Goal: Task Accomplishment & Management: Use online tool/utility

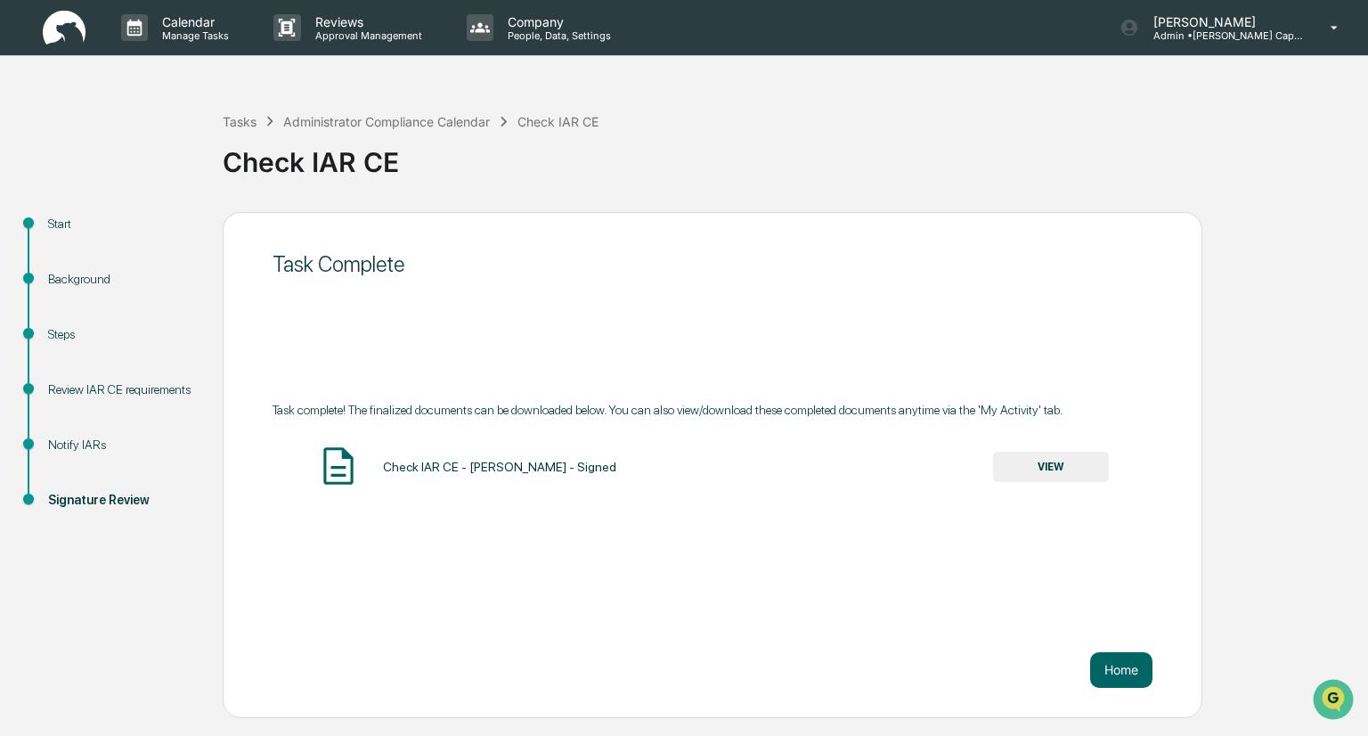
click at [105, 232] on div "Start" at bounding box center [121, 244] width 175 height 55
click at [193, 34] on p "Manage Tasks" at bounding box center [193, 35] width 90 height 12
click at [196, 15] on p "Calendar" at bounding box center [193, 21] width 90 height 15
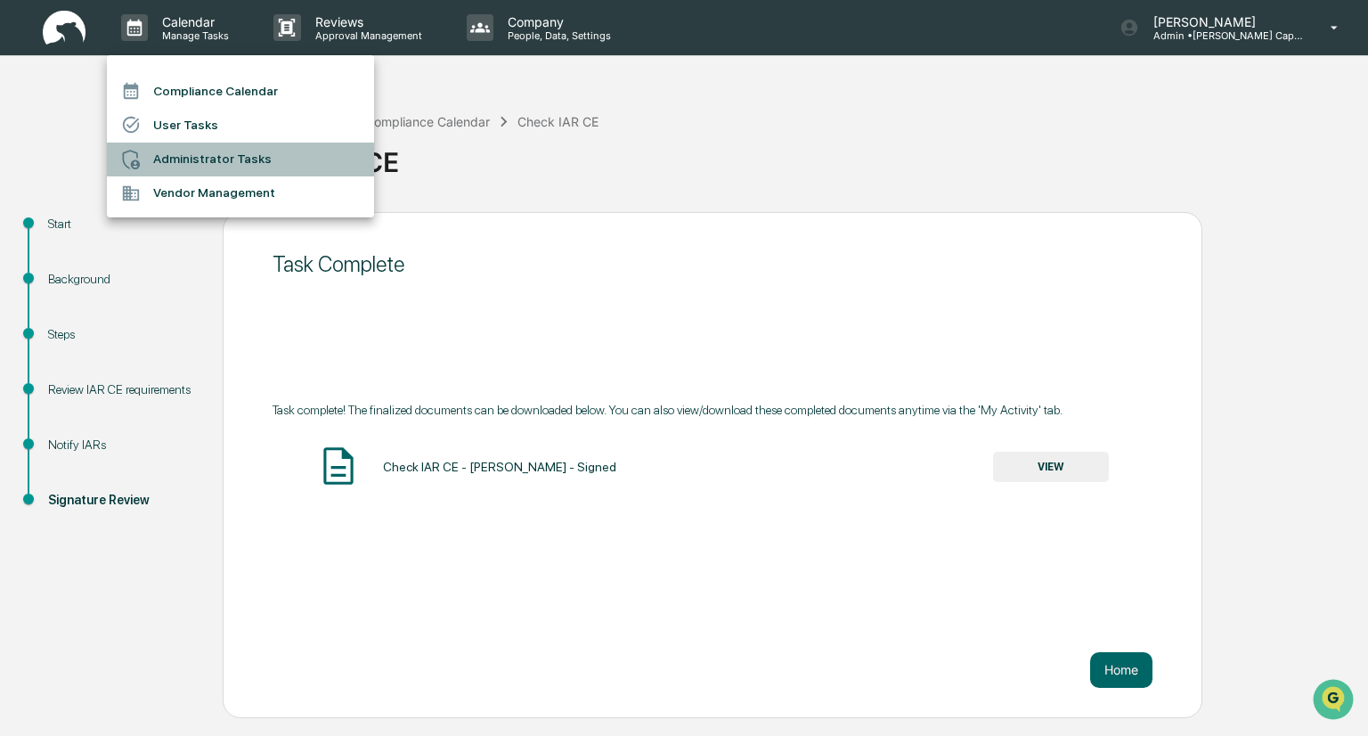
click at [196, 154] on li "Administrator Tasks" at bounding box center [240, 160] width 267 height 34
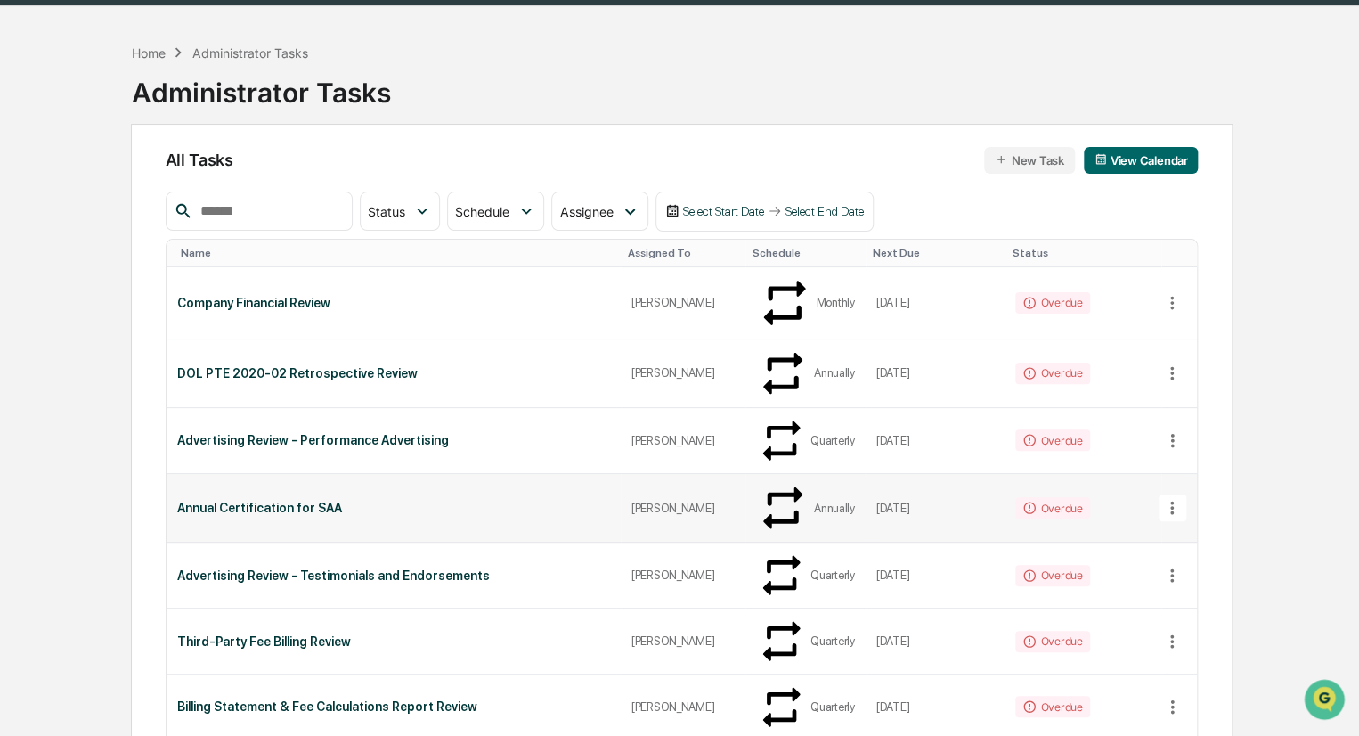
scroll to position [52, 0]
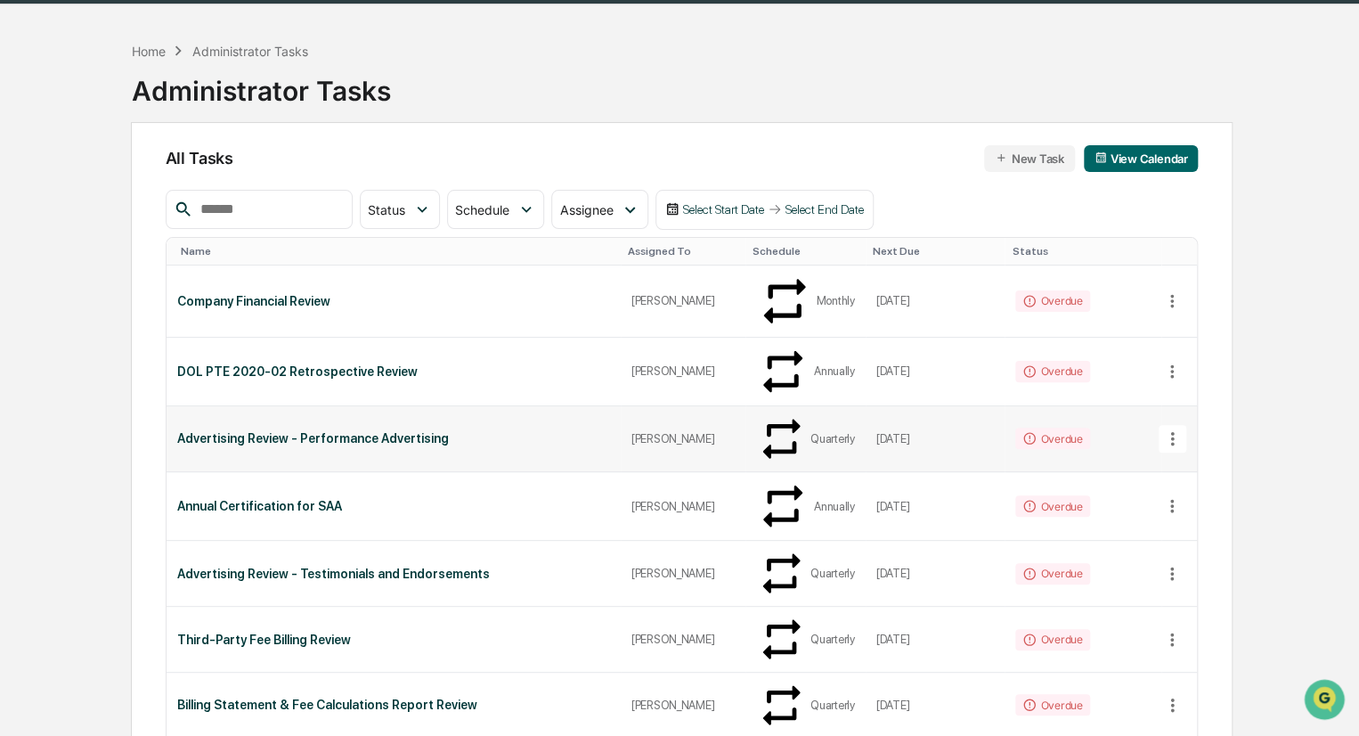
click at [435, 431] on div "Advertising Review - Performance Advertising" at bounding box center [393, 438] width 433 height 14
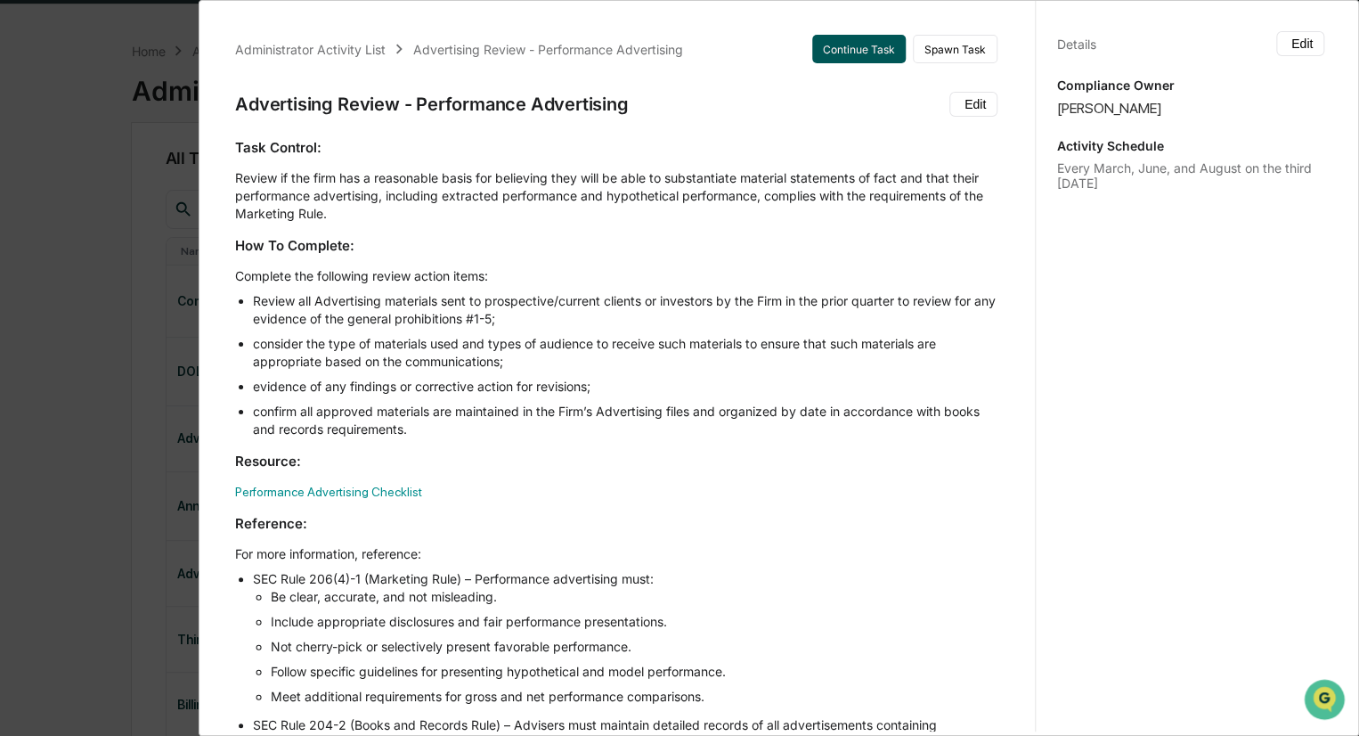
click at [816, 45] on button "Continue Task" at bounding box center [859, 49] width 94 height 29
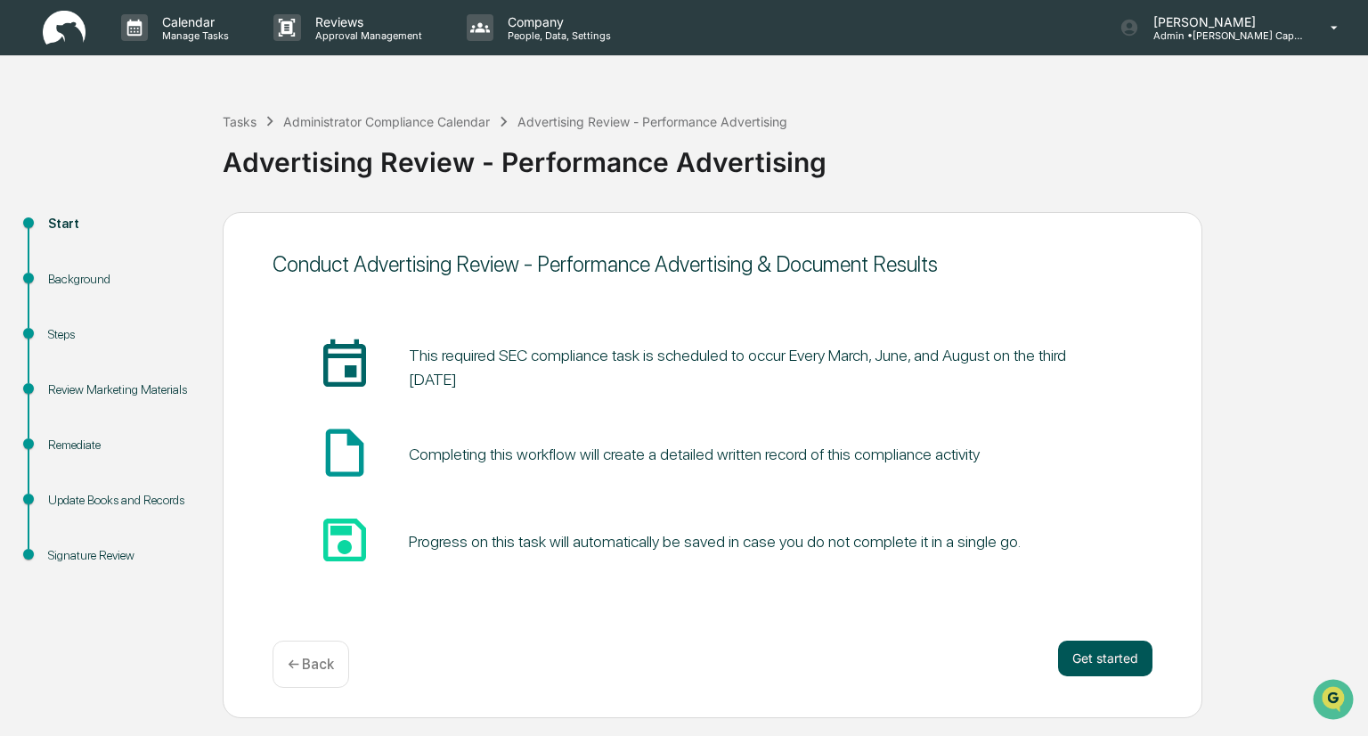
click at [1086, 662] on button "Get started" at bounding box center [1105, 658] width 94 height 36
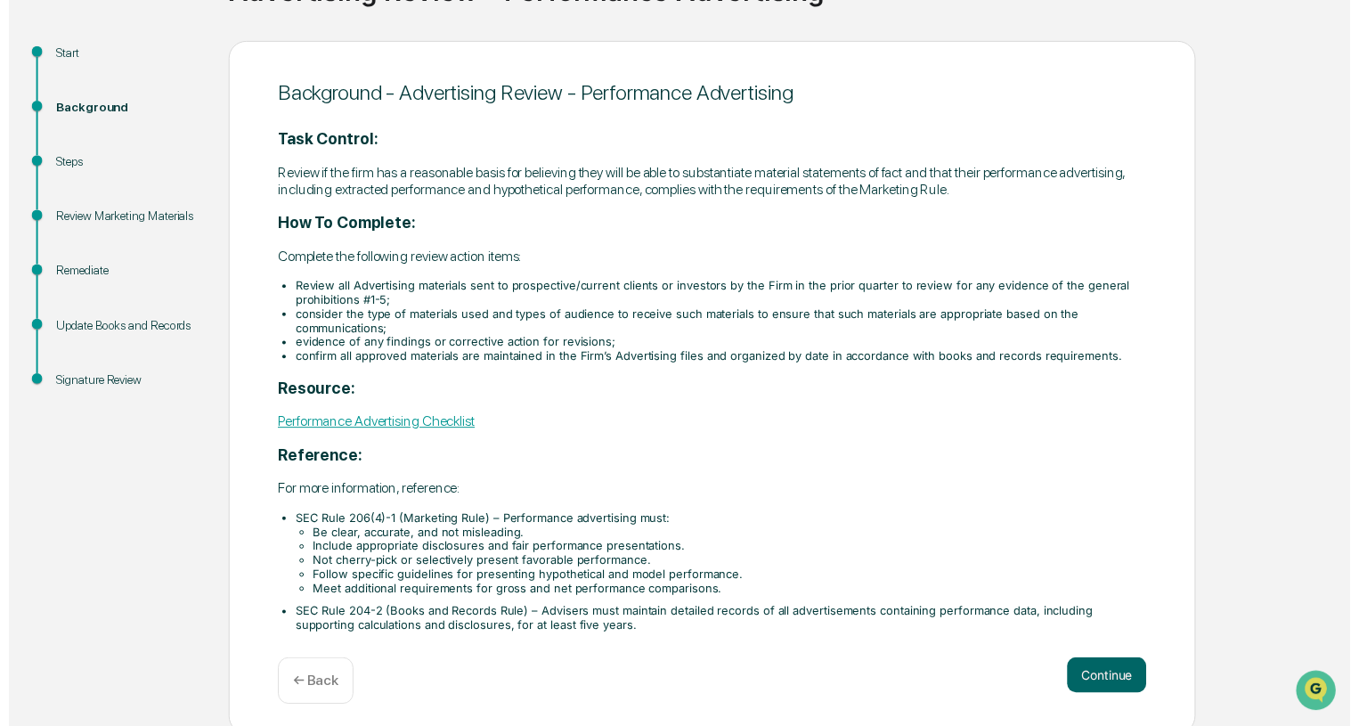
scroll to position [178, 0]
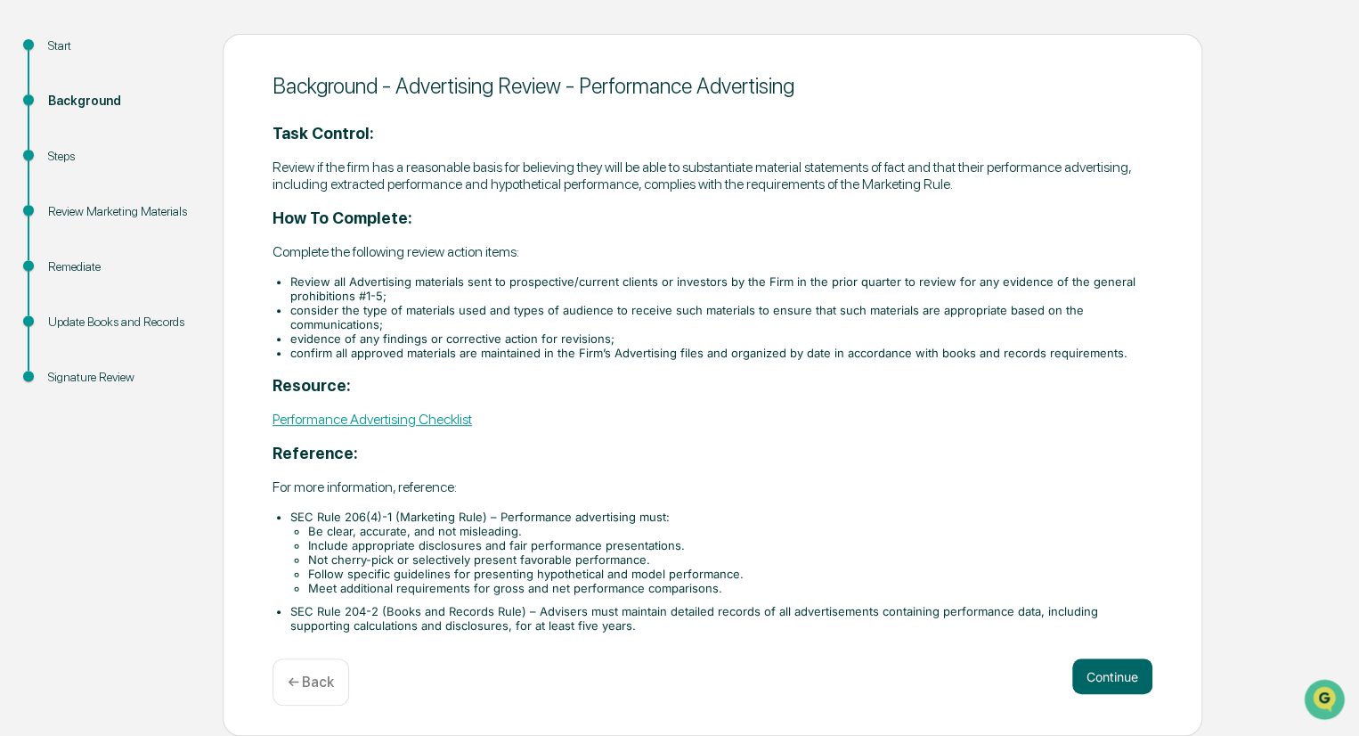
click at [401, 423] on link "Performance Advertising Checklist" at bounding box center [373, 419] width 200 height 17
click at [1097, 675] on button "Continue" at bounding box center [1112, 676] width 80 height 36
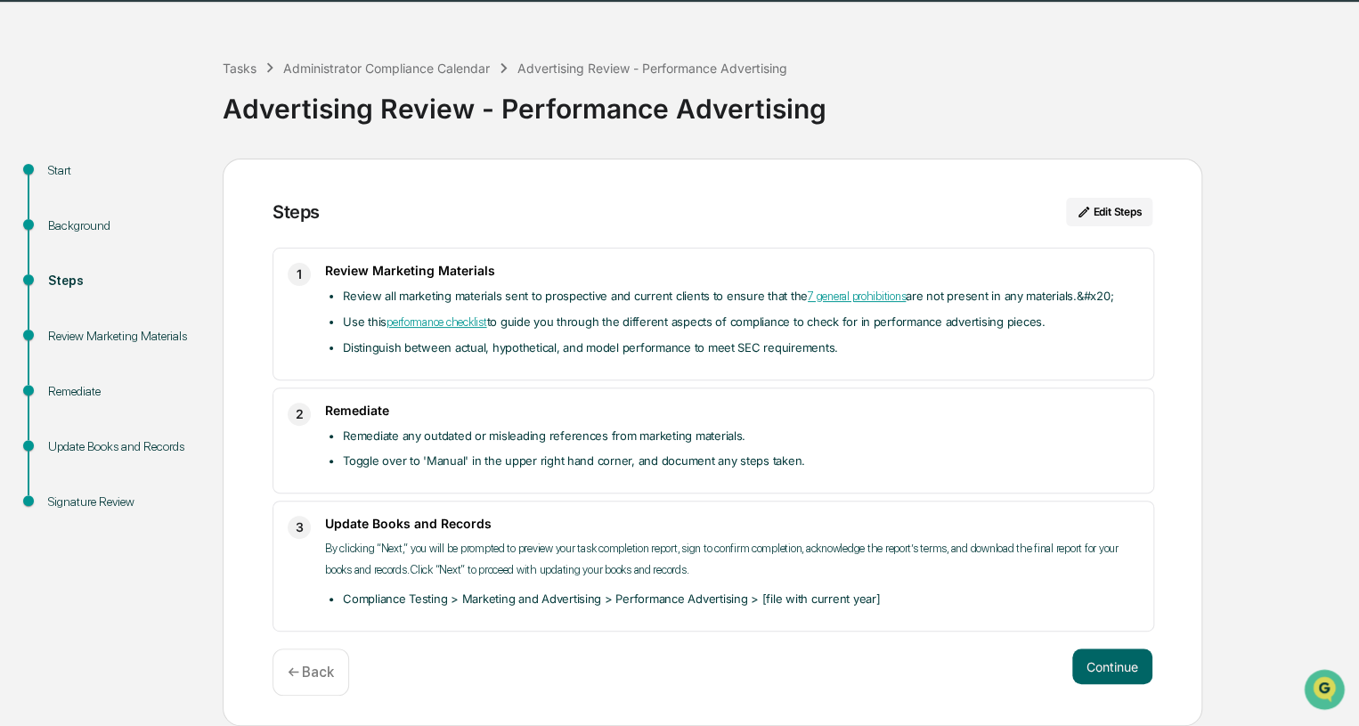
scroll to position [42, 0]
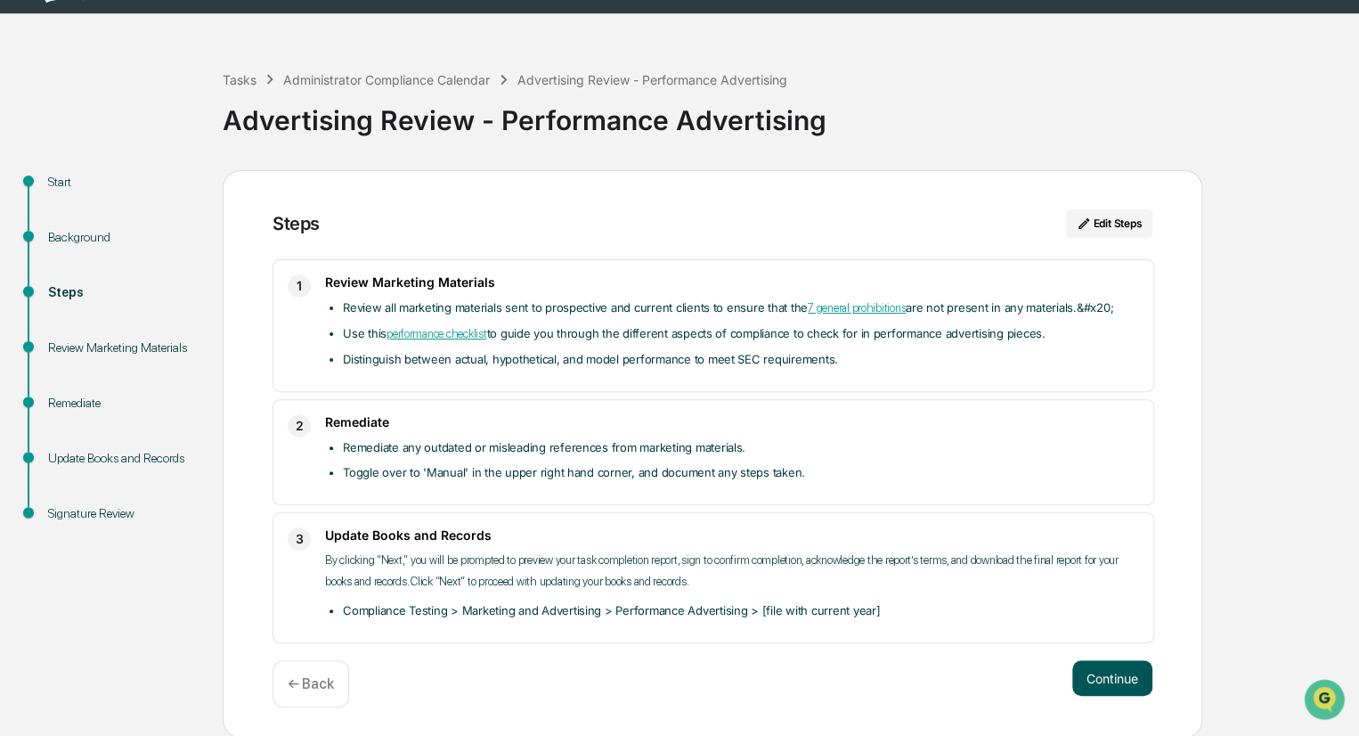
click at [1097, 674] on button "Continue" at bounding box center [1112, 678] width 80 height 36
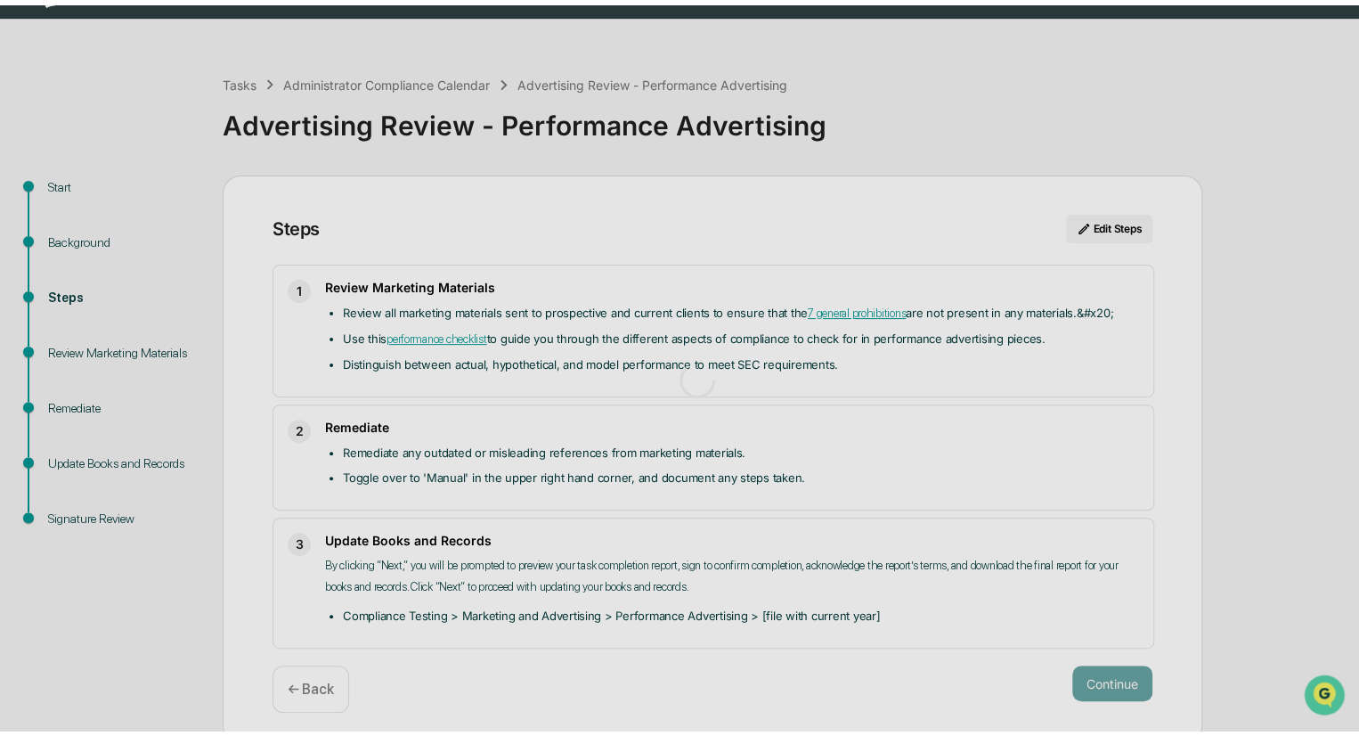
scroll to position [12, 0]
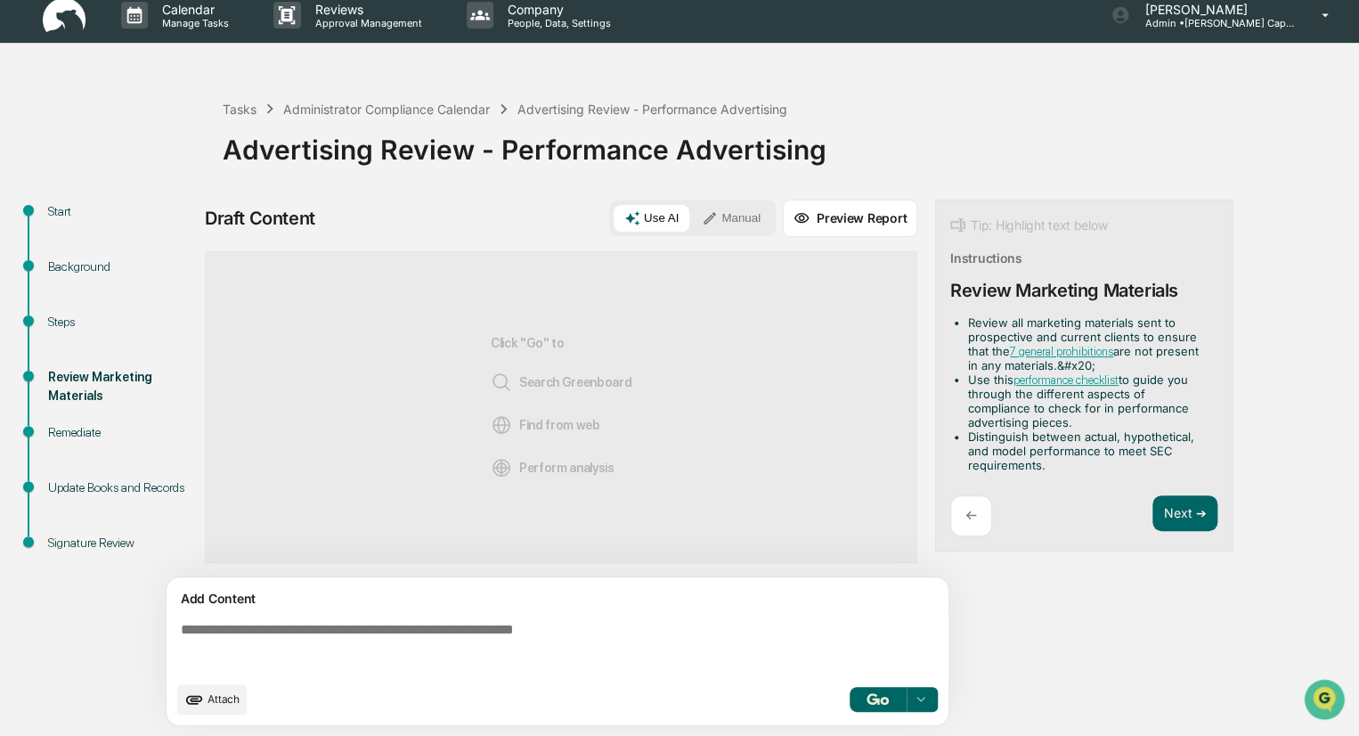
click at [428, 628] on textarea at bounding box center [561, 647] width 775 height 64
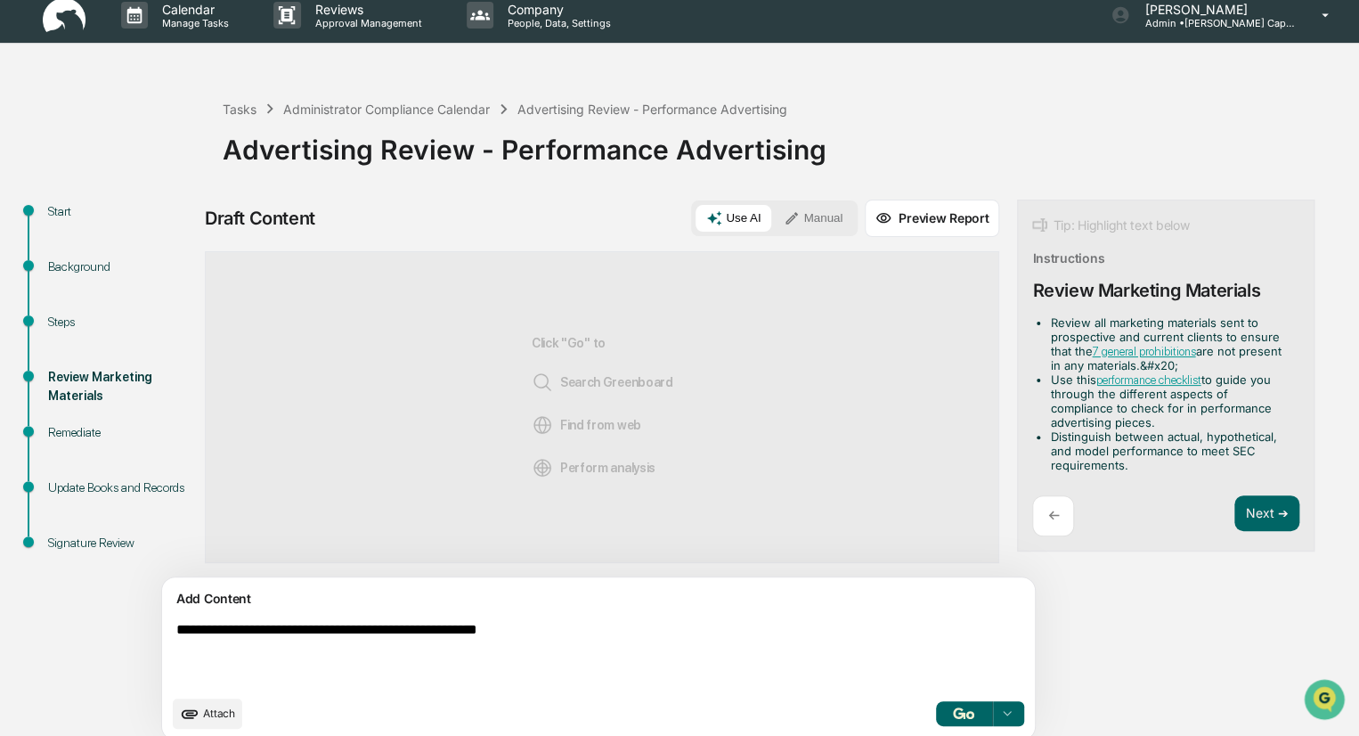
type textarea "**********"
click at [953, 708] on img "button" at bounding box center [963, 713] width 21 height 12
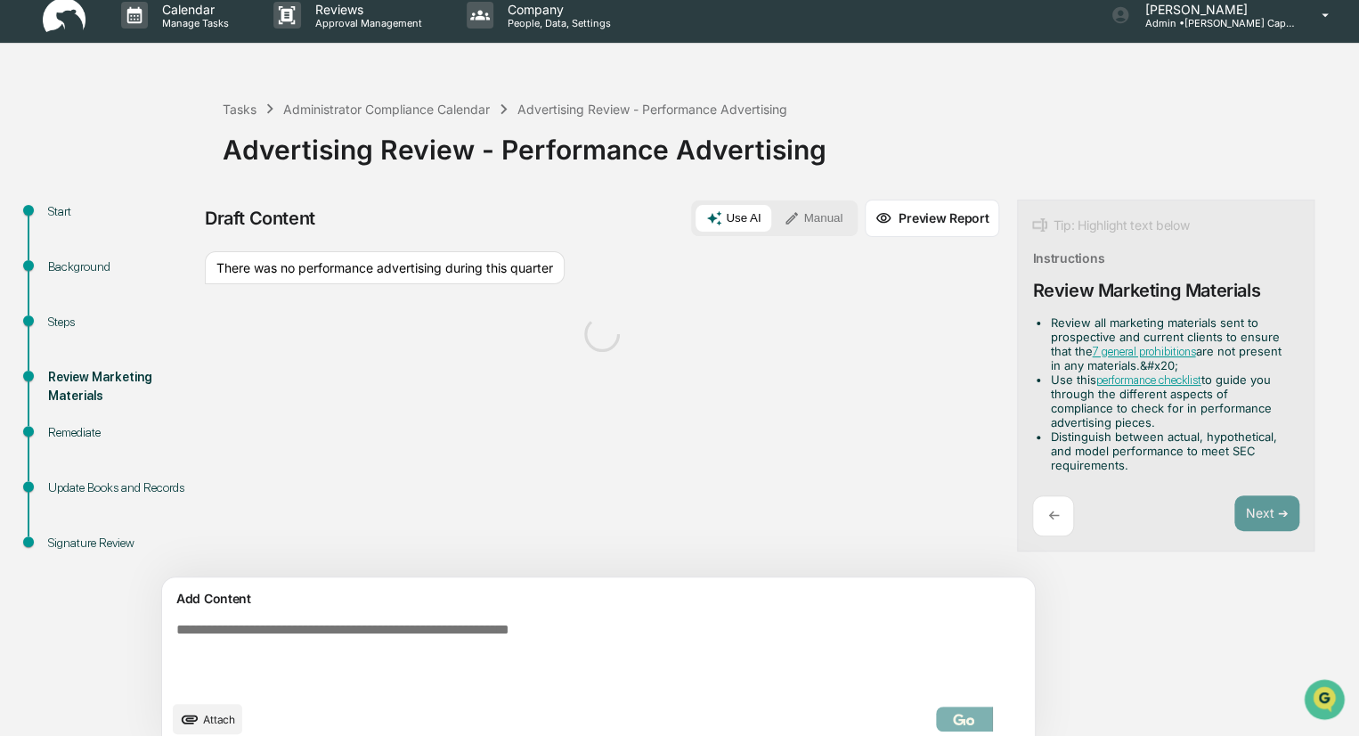
scroll to position [27, 0]
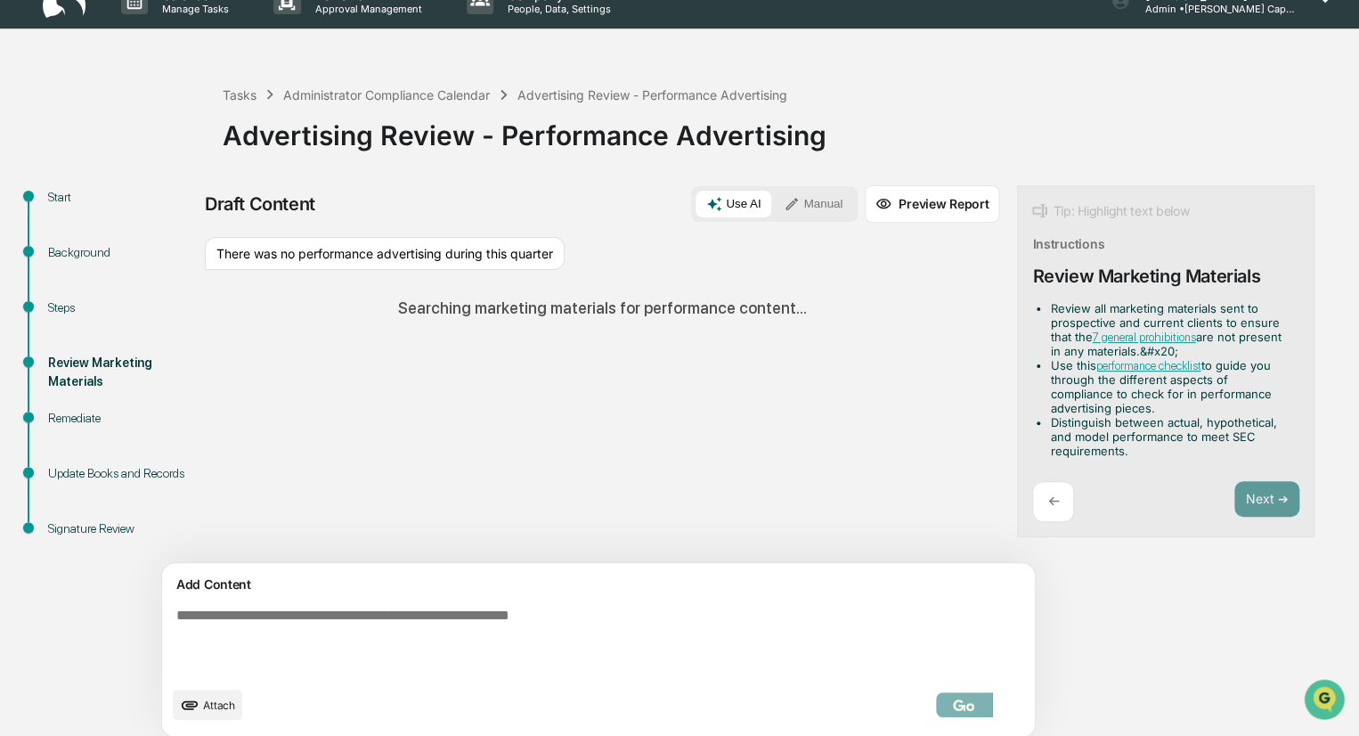
click at [773, 200] on button "Manual" at bounding box center [813, 204] width 80 height 27
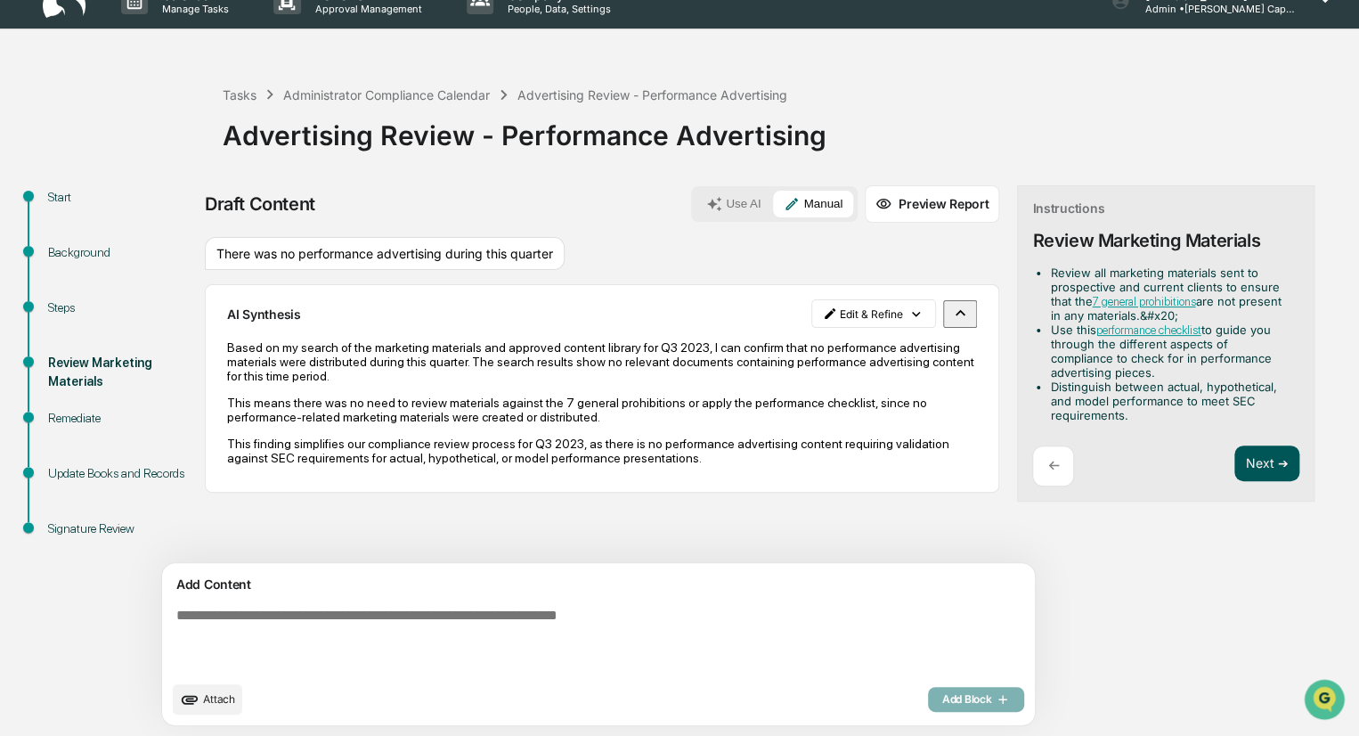
click at [1234, 465] on button "Next ➔" at bounding box center [1266, 463] width 65 height 37
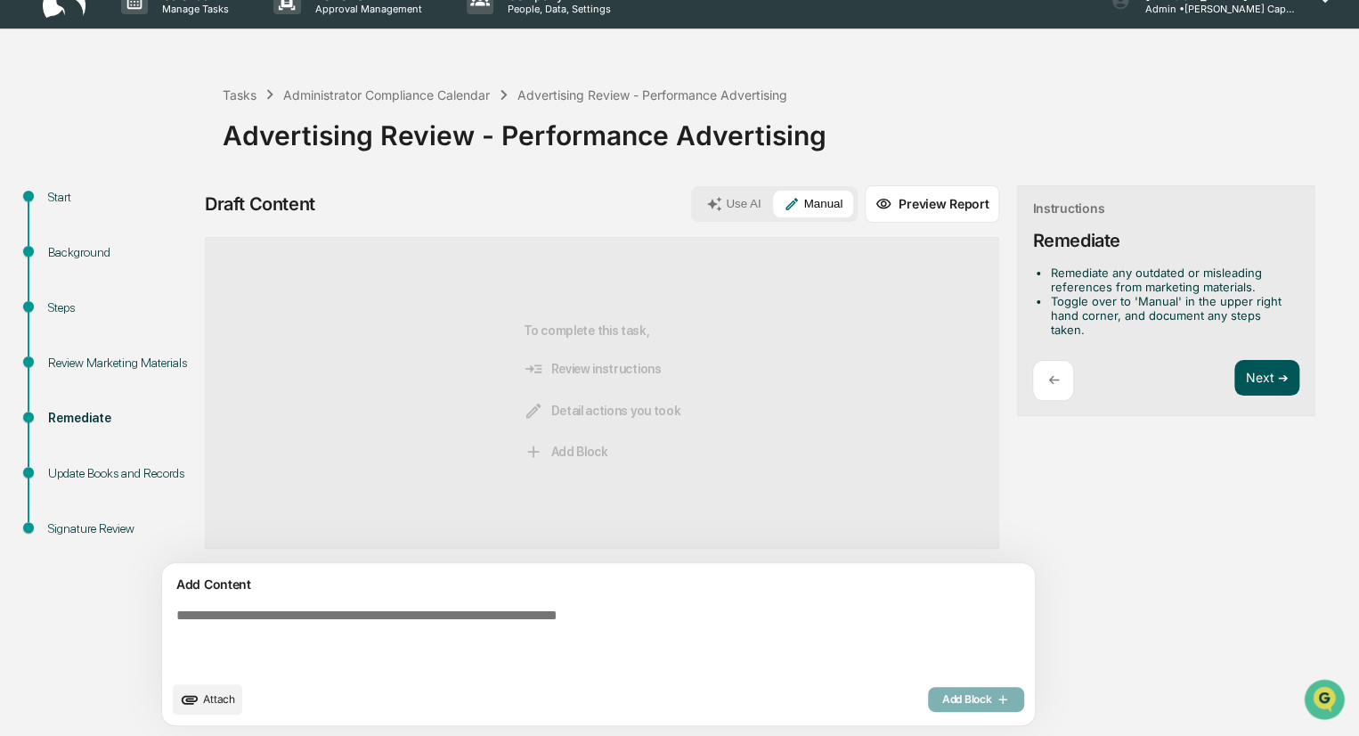
click at [1234, 374] on button "Next ➔" at bounding box center [1266, 378] width 65 height 37
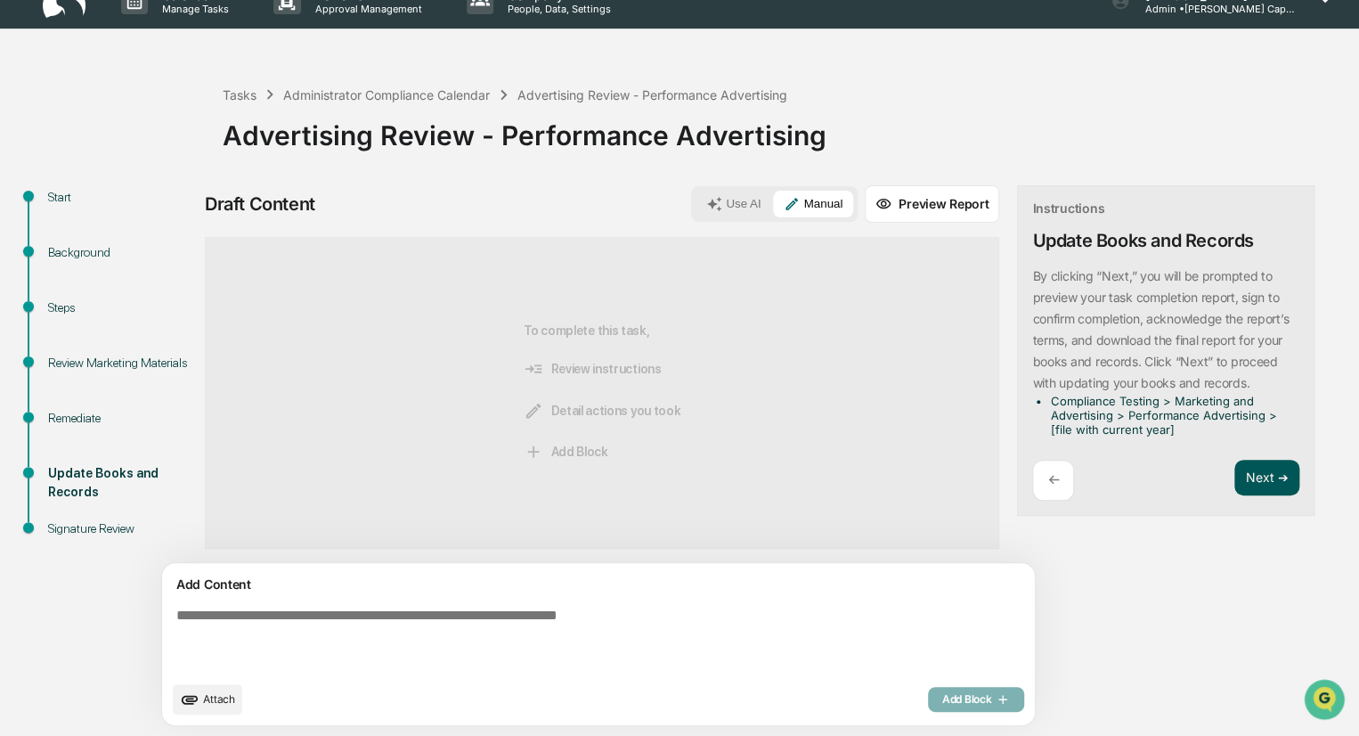
click at [1234, 478] on button "Next ➔" at bounding box center [1266, 478] width 65 height 37
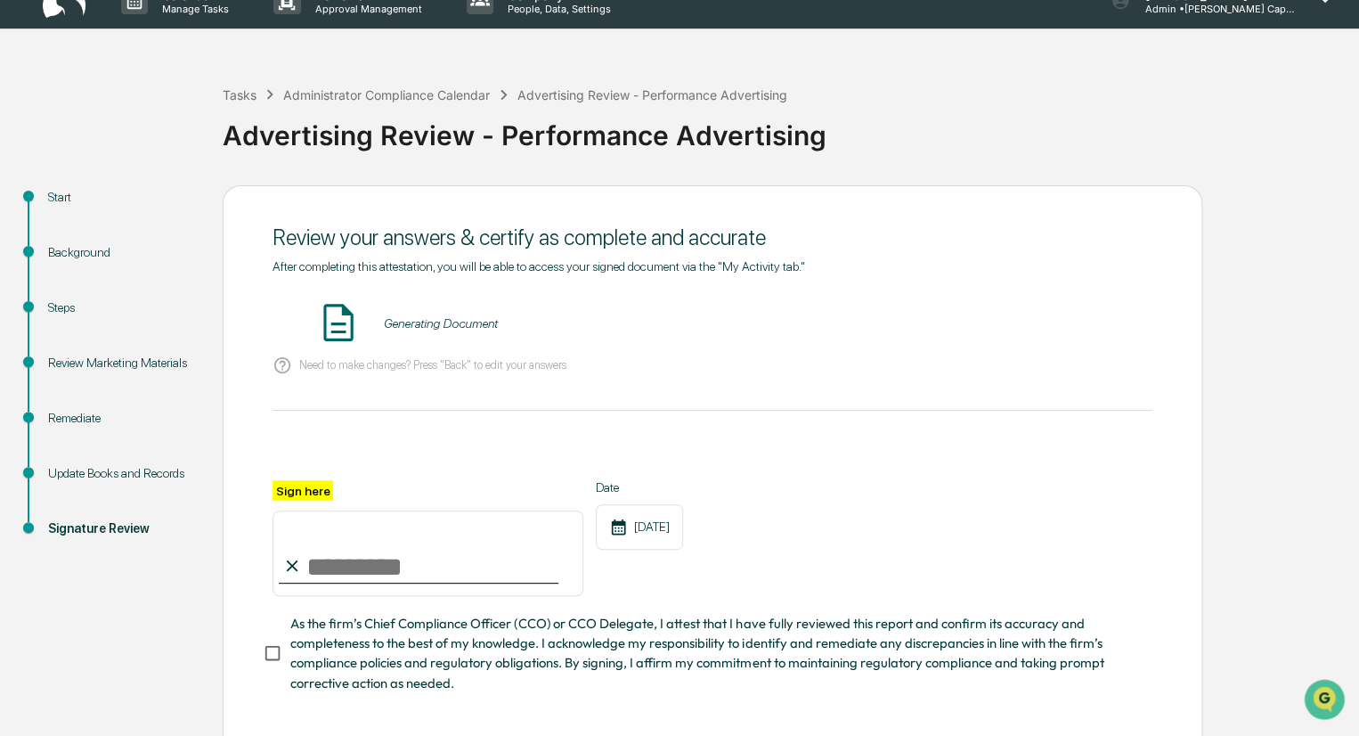
click at [369, 576] on input "Sign here" at bounding box center [428, 553] width 311 height 86
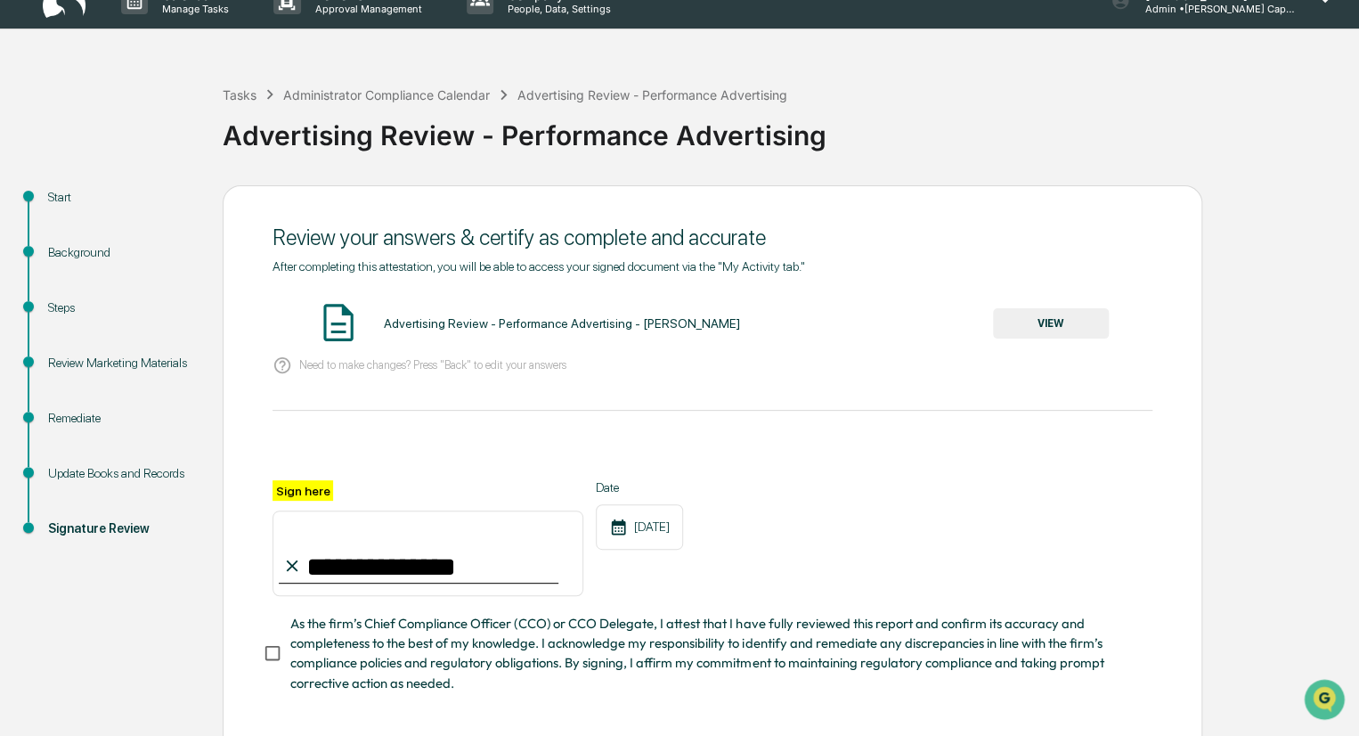
type input "**********"
click at [1054, 311] on button "VIEW" at bounding box center [1051, 323] width 116 height 30
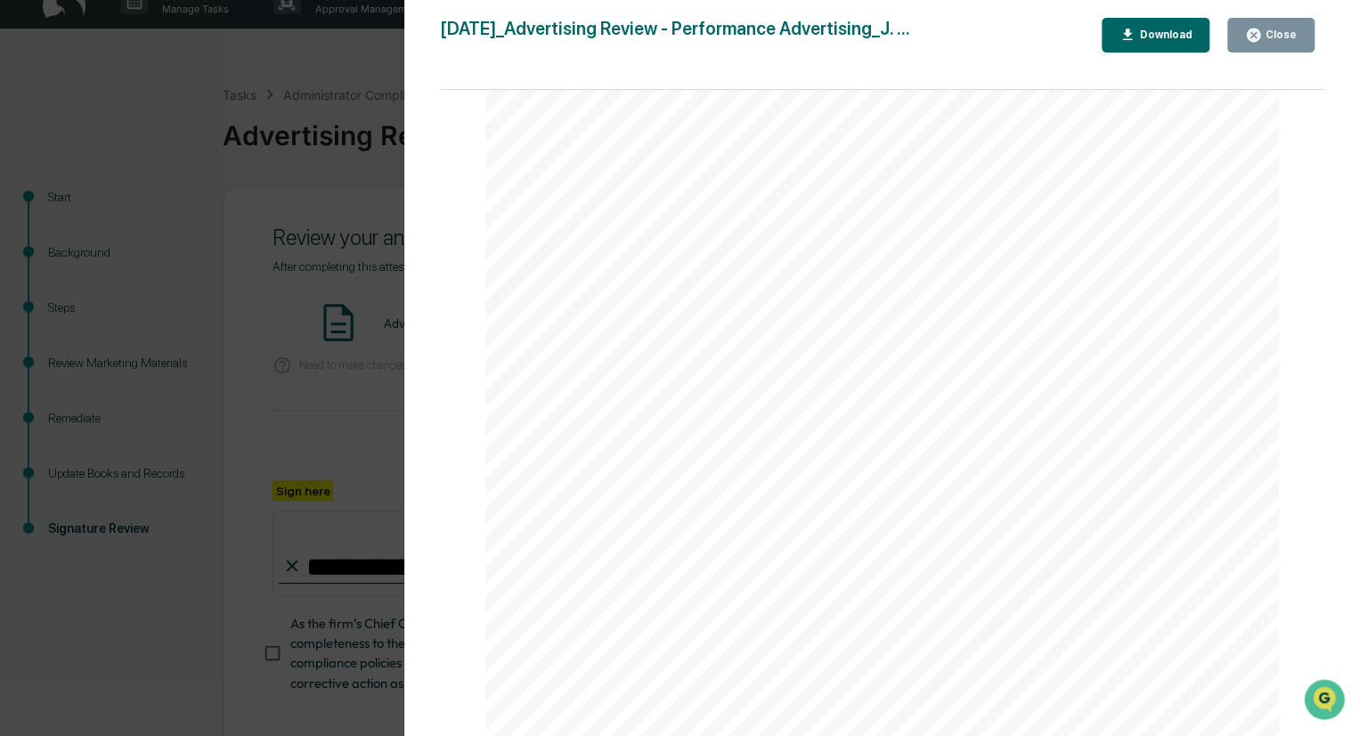
scroll to position [1701, 0]
click at [1145, 46] on button "Download" at bounding box center [1156, 35] width 109 height 35
click at [1256, 37] on icon "button" at bounding box center [1253, 35] width 13 height 13
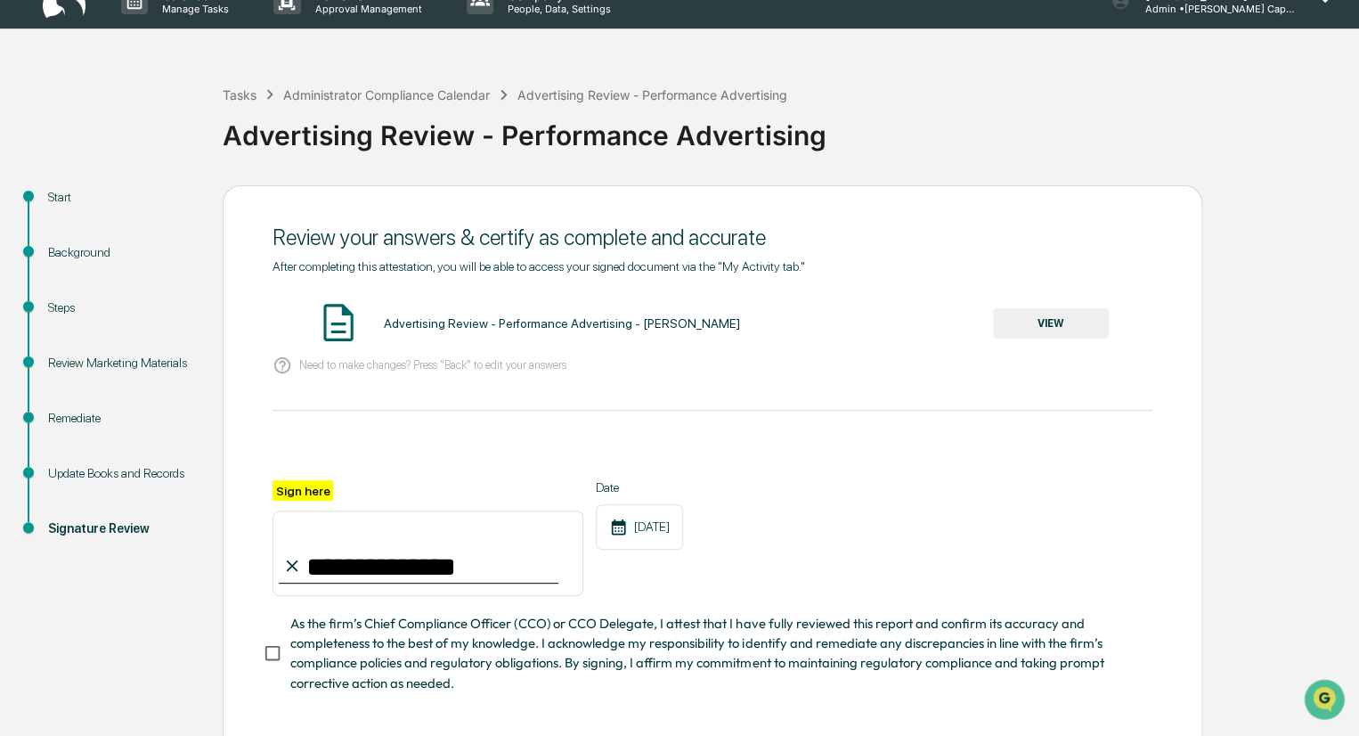
scroll to position [0, 0]
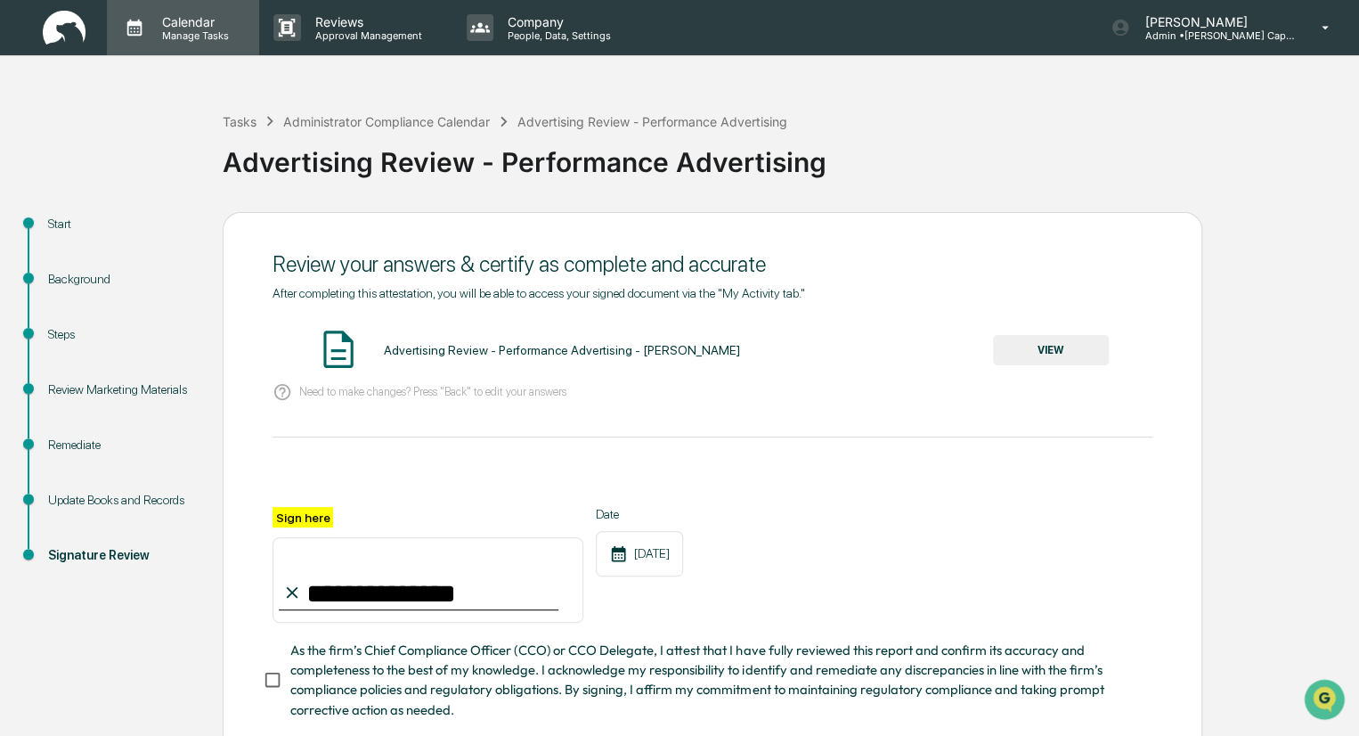
click at [184, 34] on p "Manage Tasks" at bounding box center [193, 35] width 90 height 12
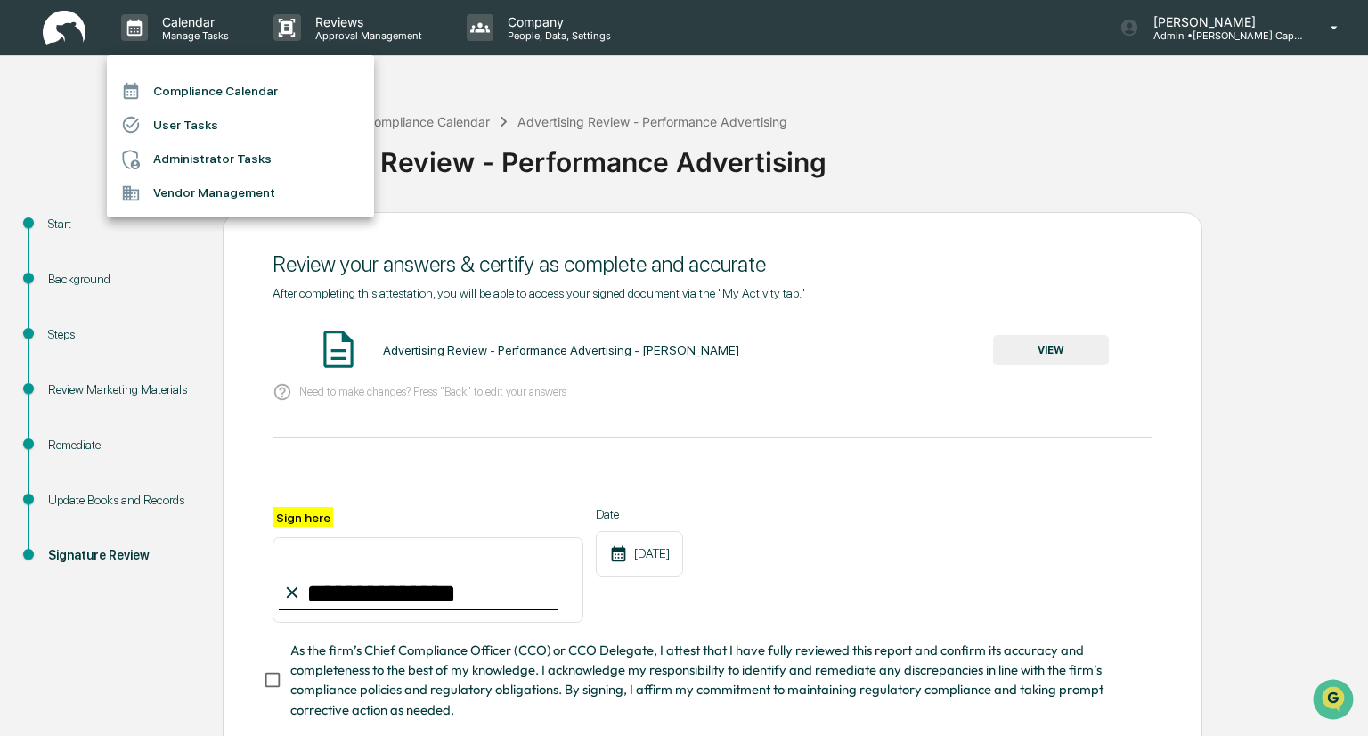
click at [201, 155] on li "Administrator Tasks" at bounding box center [240, 160] width 267 height 34
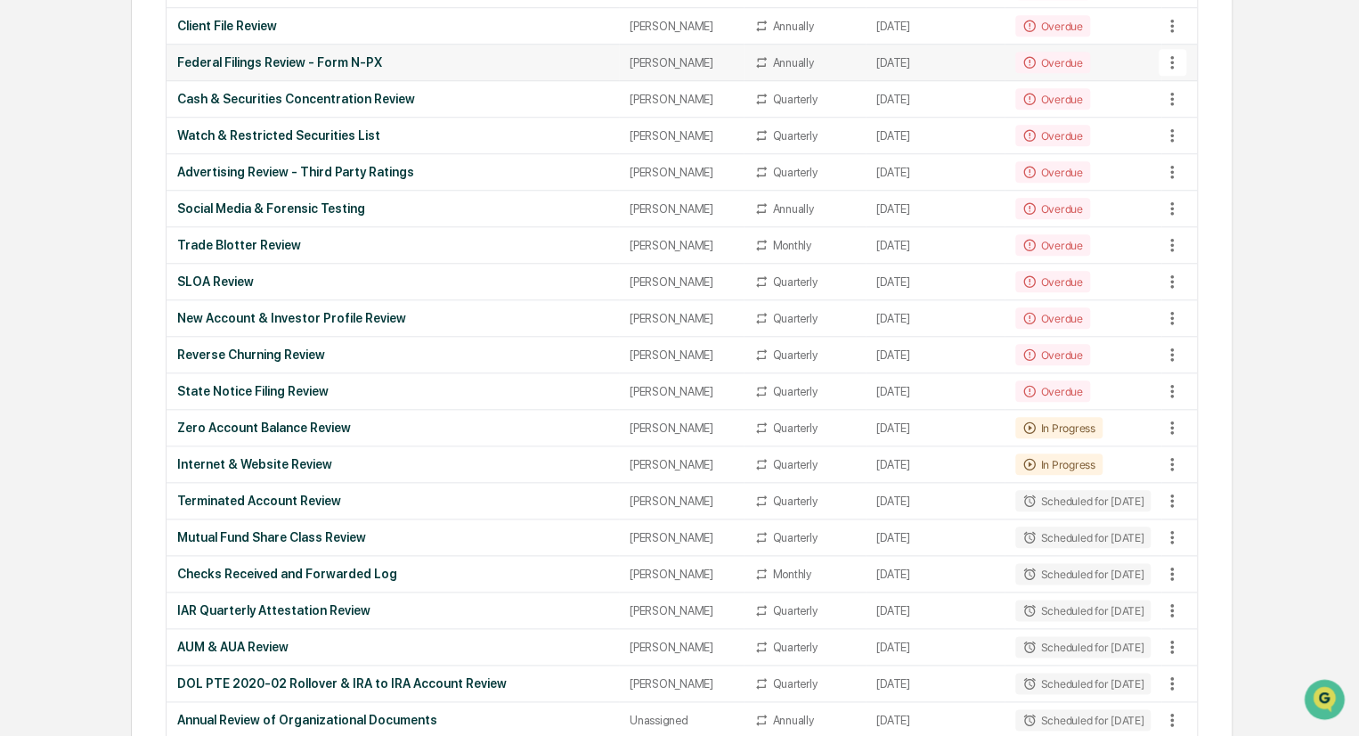
scroll to position [712, 0]
